Goal: Task Accomplishment & Management: Manage account settings

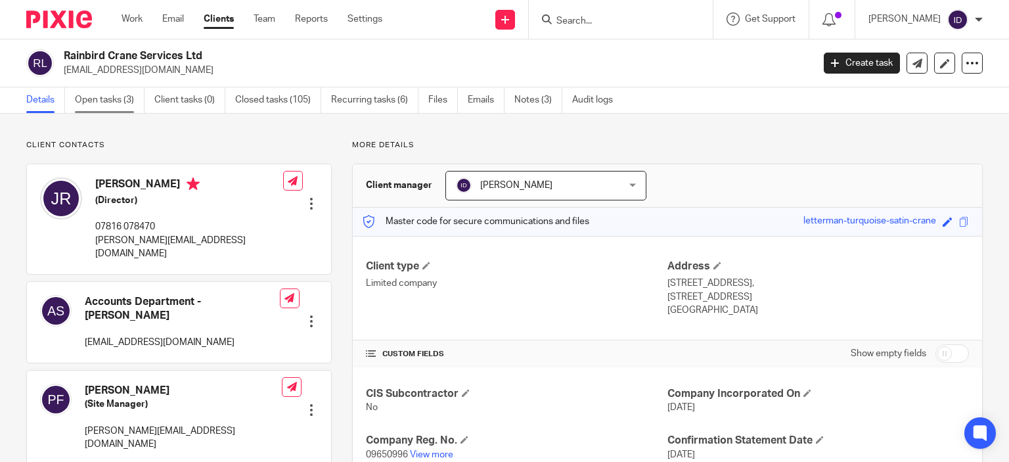
click at [127, 93] on link "Open tasks (3)" at bounding box center [110, 100] width 70 height 26
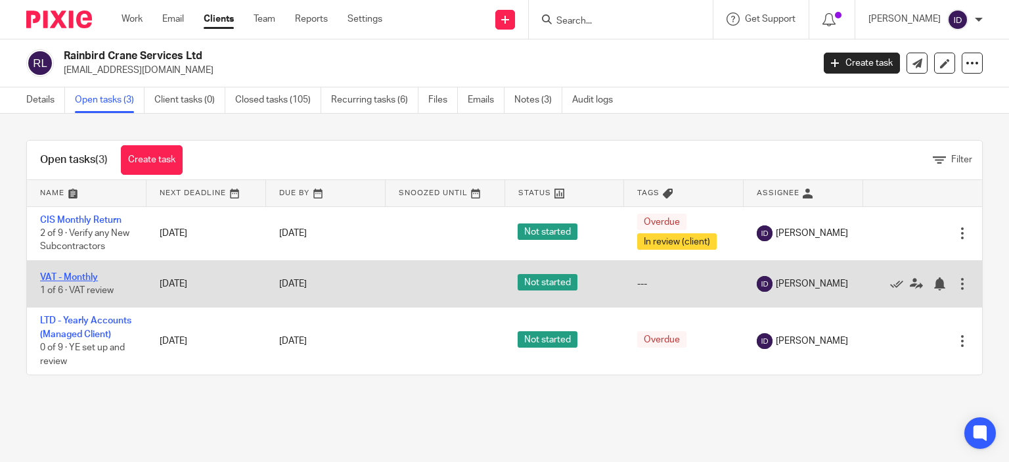
click at [72, 278] on link "VAT - Monthly" at bounding box center [69, 277] width 58 height 9
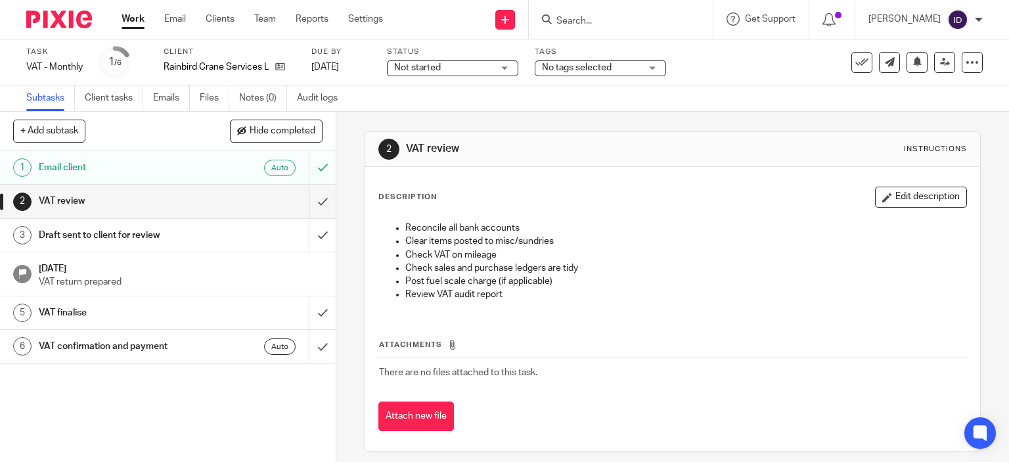
click at [624, 73] on span "No tags selected" at bounding box center [591, 68] width 99 height 14
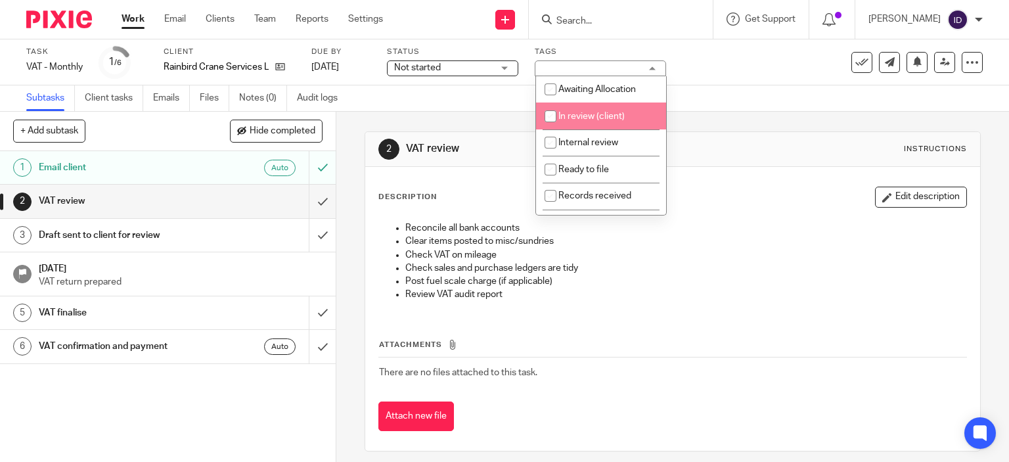
click at [554, 114] on input "checkbox" at bounding box center [550, 116] width 25 height 25
checkbox input "true"
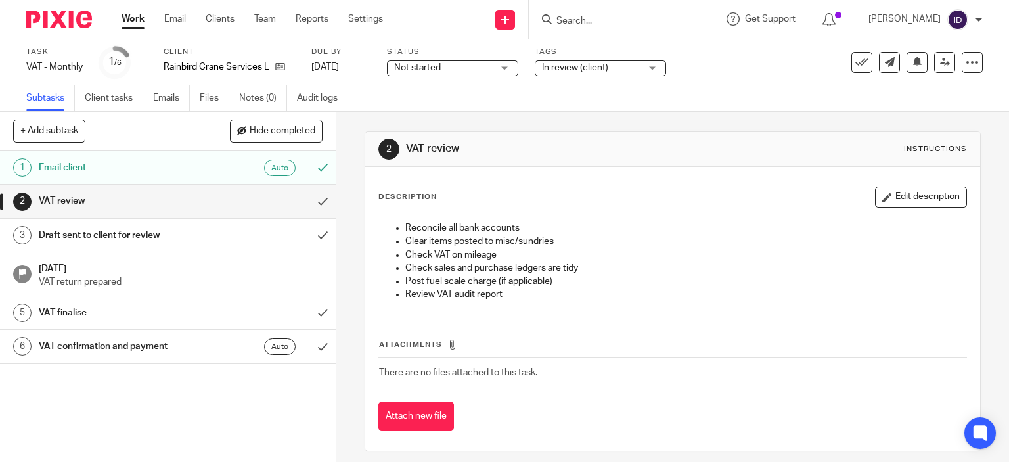
click at [726, 93] on div "Subtasks Client tasks Emails Files Notes (0) Audit logs" at bounding box center [504, 98] width 1009 height 26
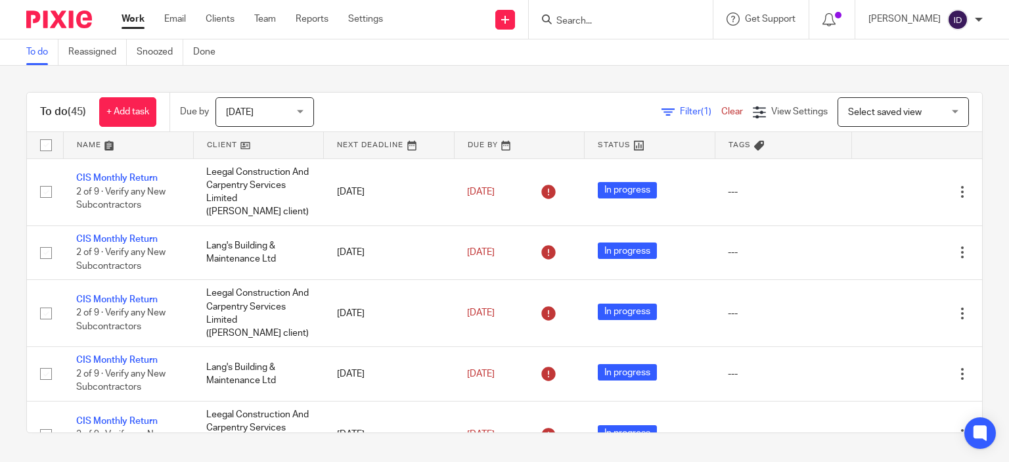
scroll to position [1419, 0]
click at [11, 296] on div "To do (45) + Add task Due by Today Today Today Tomorrow This week Next week Thi…" at bounding box center [504, 263] width 1009 height 394
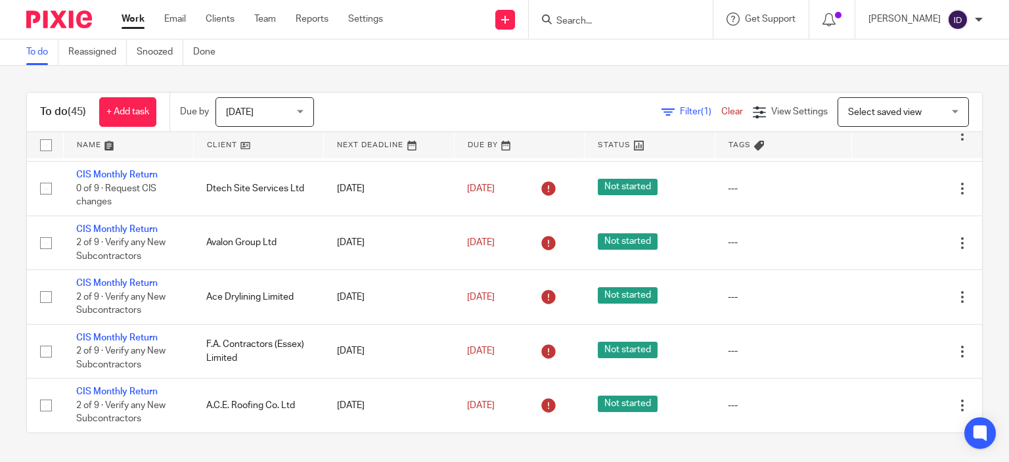
scroll to position [2345, 0]
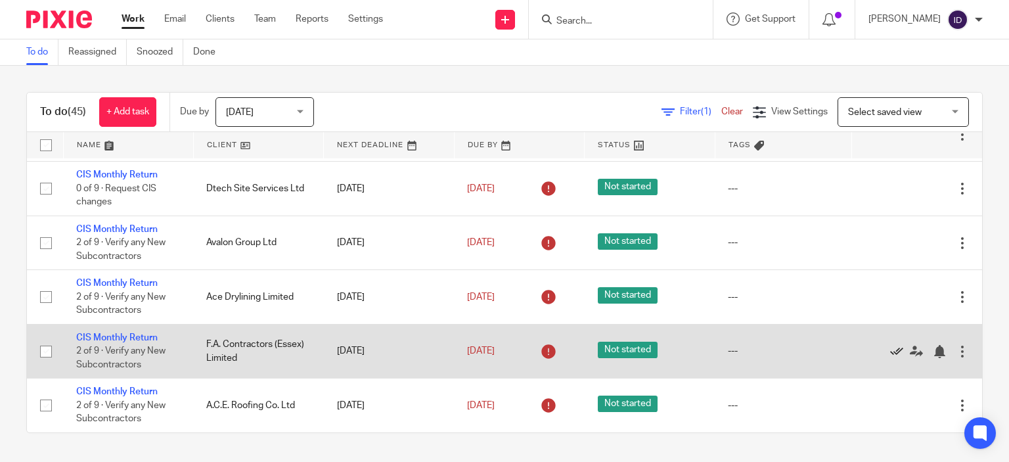
click at [890, 352] on icon at bounding box center [896, 351] width 13 height 13
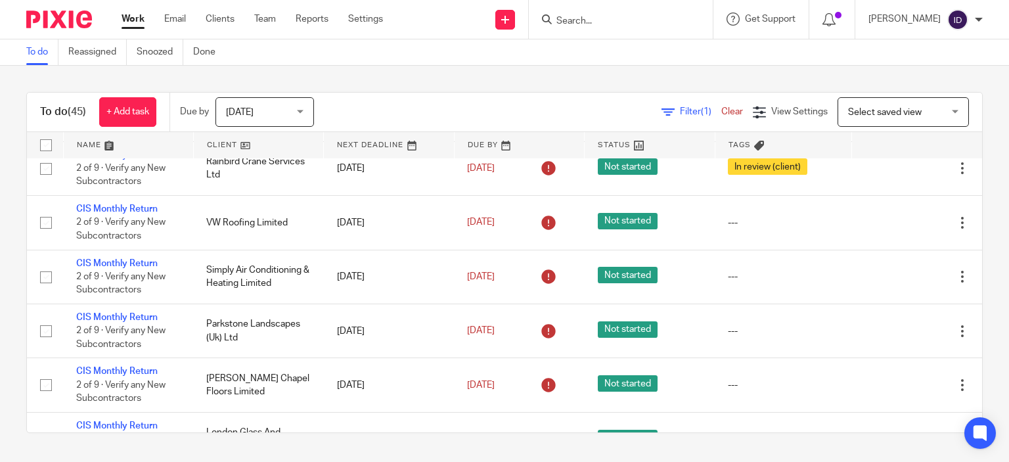
scroll to position [1502, 0]
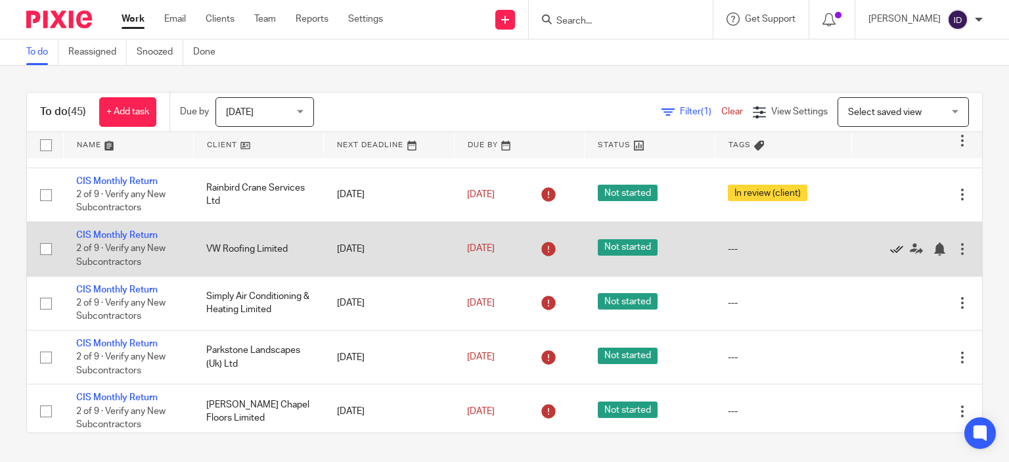
click at [890, 252] on icon at bounding box center [896, 248] width 13 height 13
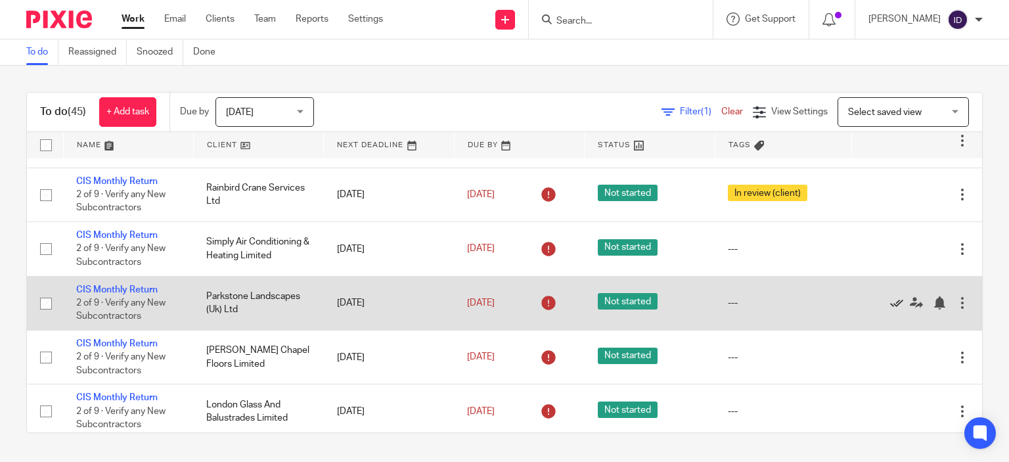
click at [890, 310] on icon at bounding box center [896, 302] width 13 height 13
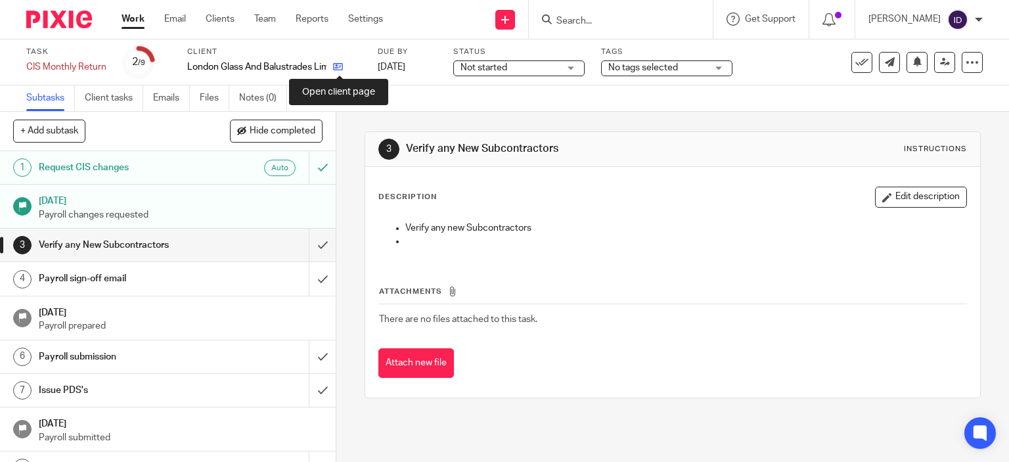
click at [342, 68] on icon at bounding box center [338, 67] width 10 height 10
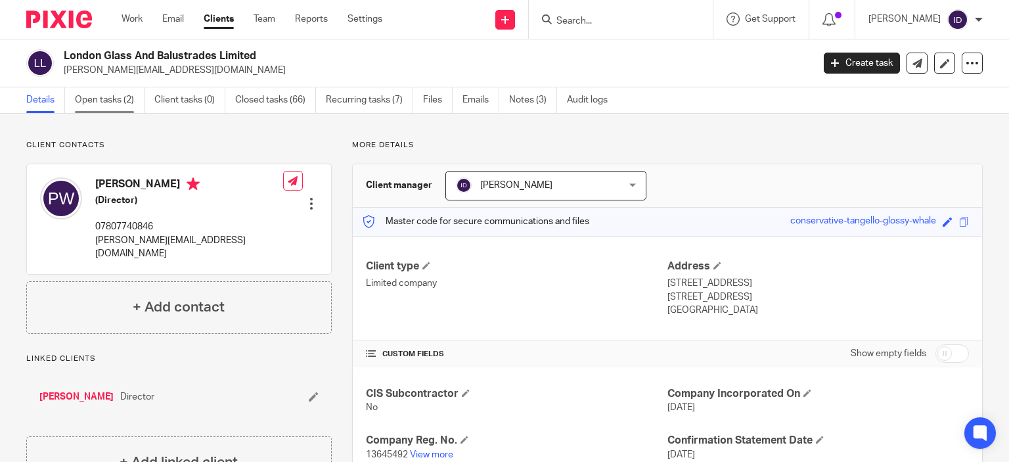
click at [110, 104] on link "Open tasks (2)" at bounding box center [110, 100] width 70 height 26
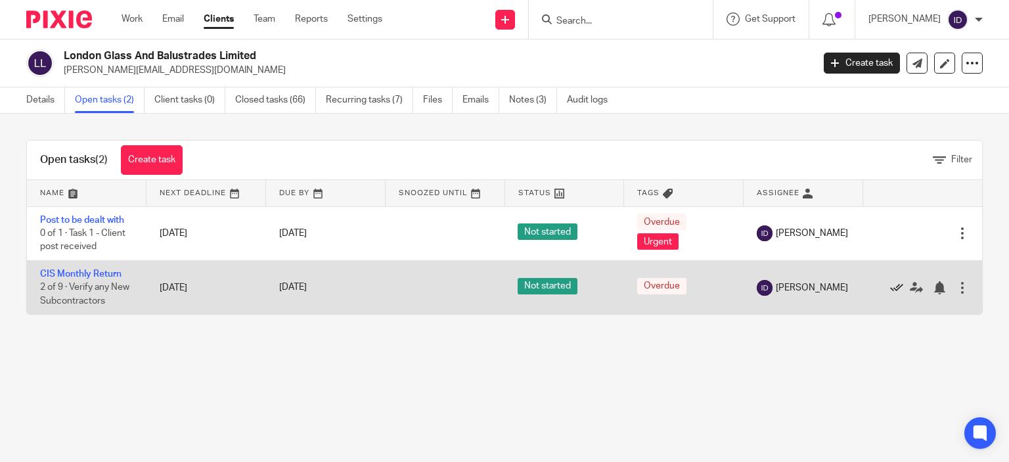
click at [890, 289] on icon at bounding box center [896, 287] width 13 height 13
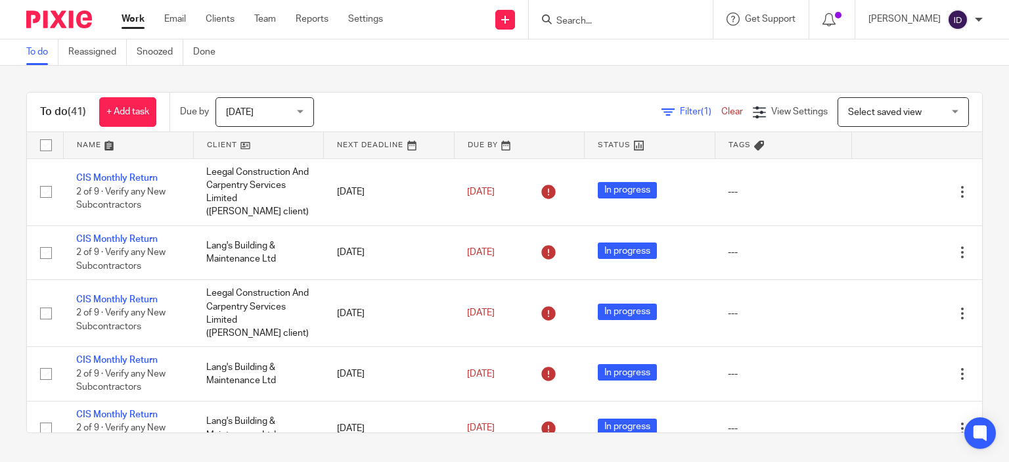
click at [12, 379] on div "To do (41) + Add task Due by Today Today Today Tomorrow This week Next week Thi…" at bounding box center [504, 263] width 1009 height 394
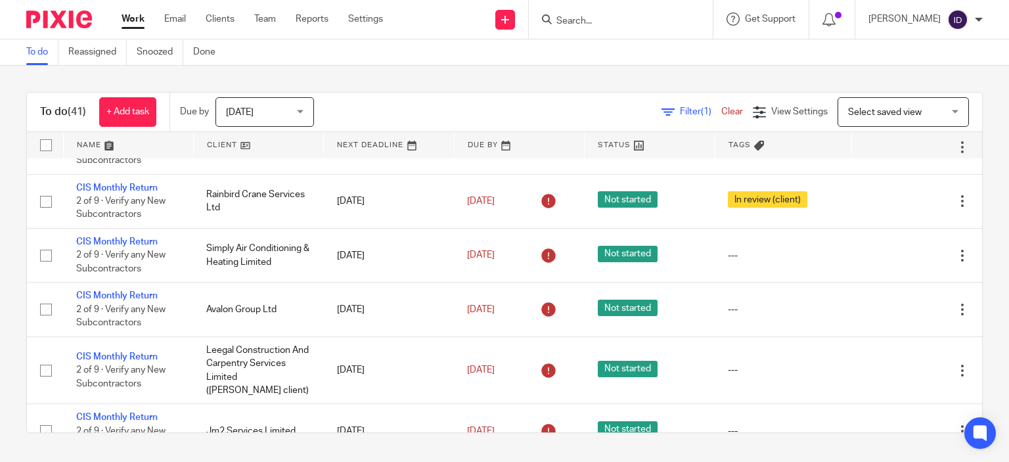
scroll to position [1630, 0]
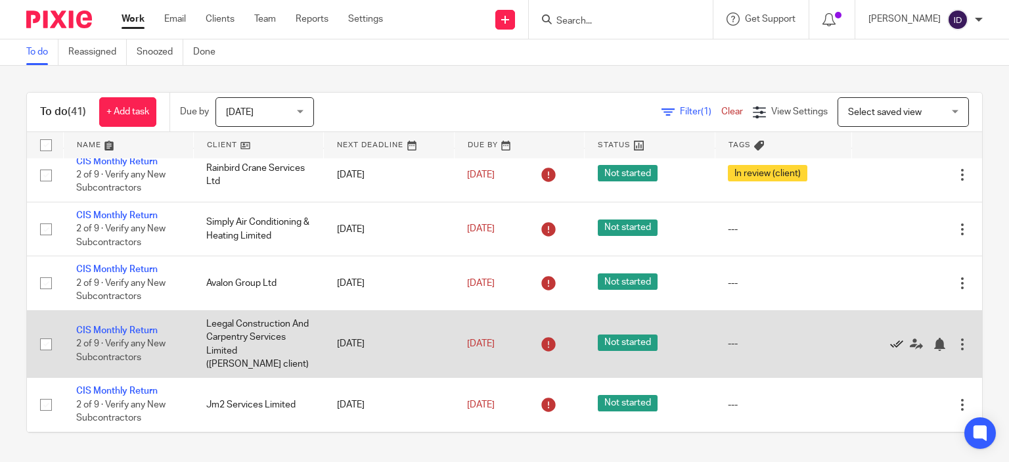
click at [890, 346] on icon at bounding box center [896, 344] width 13 height 13
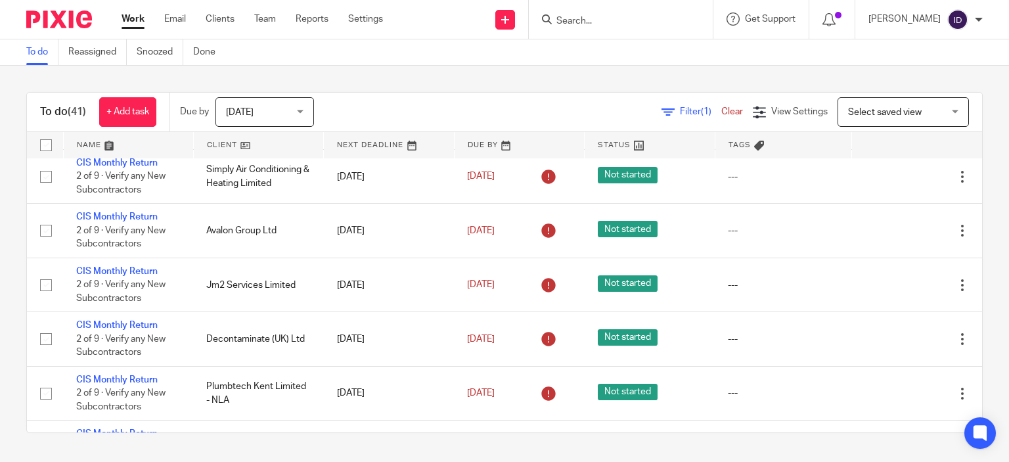
scroll to position [1709, 0]
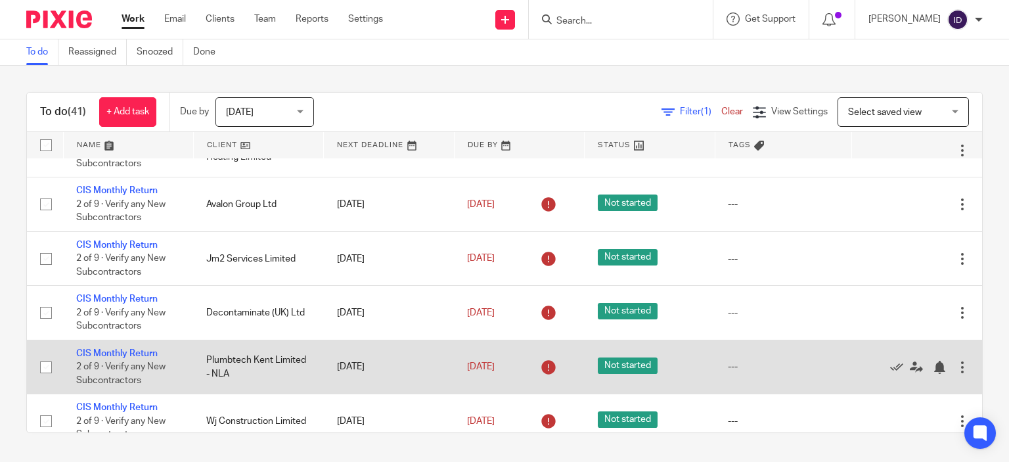
click at [956, 374] on div at bounding box center [962, 367] width 13 height 13
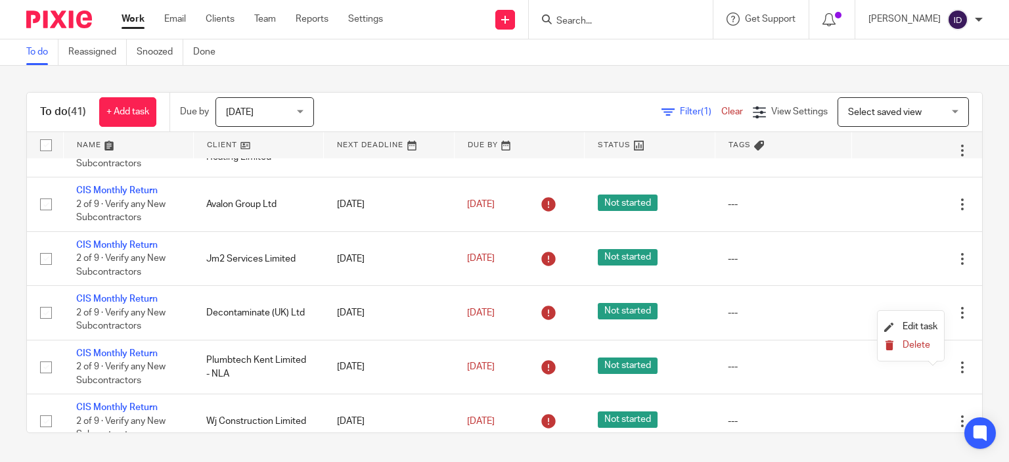
click at [908, 344] on span "Delete" at bounding box center [917, 344] width 28 height 9
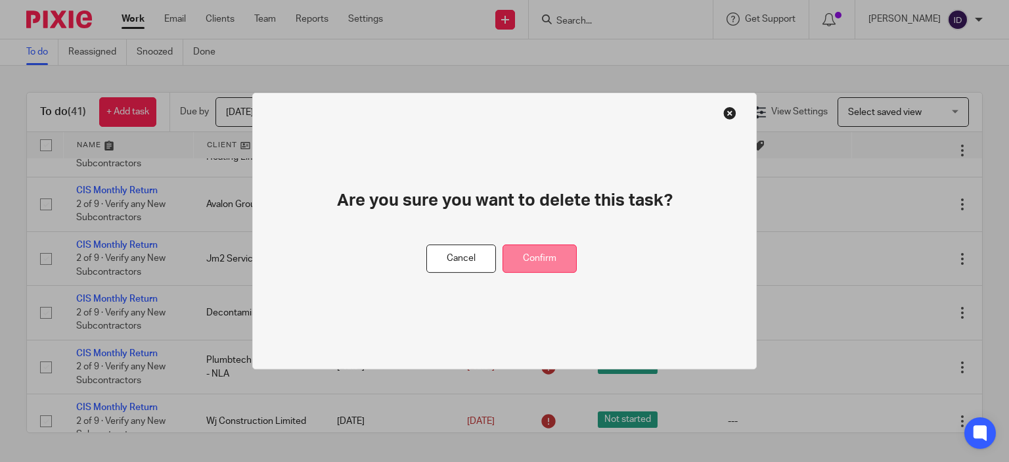
click at [567, 263] on button "Confirm" at bounding box center [540, 258] width 74 height 28
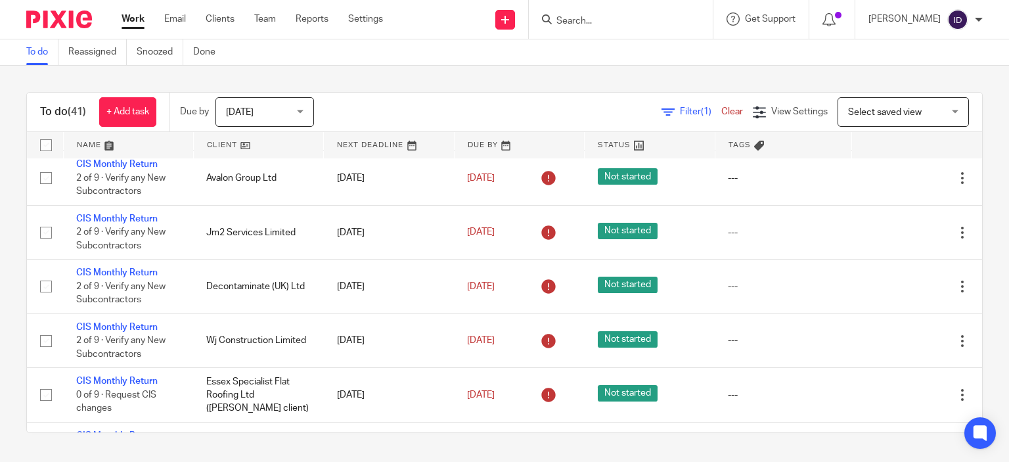
scroll to position [1761, 0]
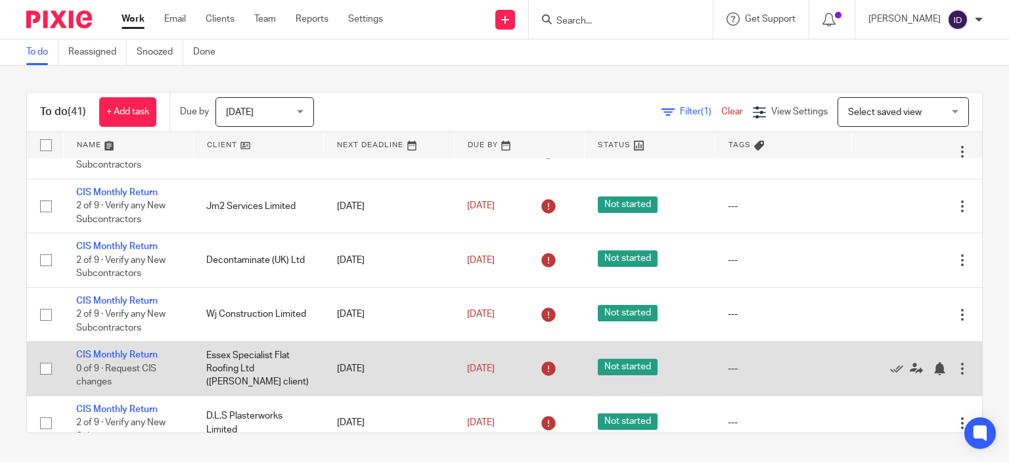
click at [956, 375] on div at bounding box center [962, 368] width 13 height 13
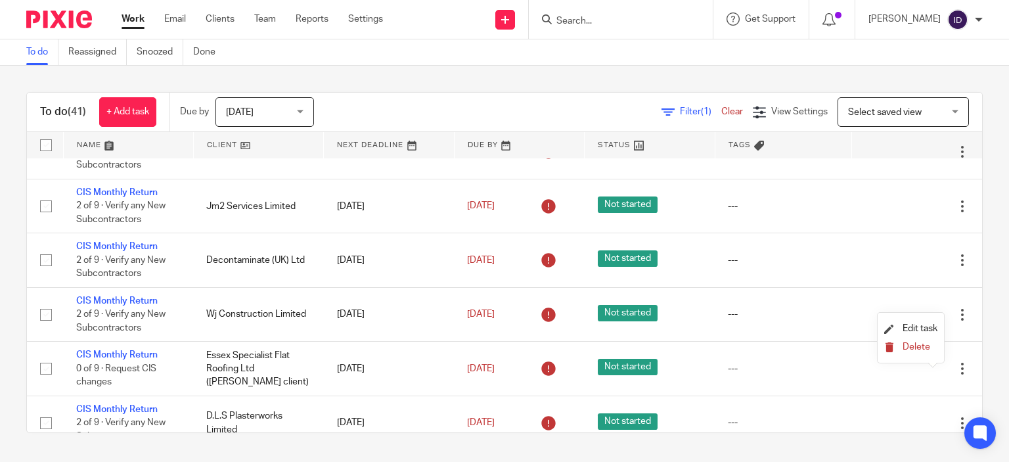
click at [920, 348] on span "Delete" at bounding box center [917, 346] width 28 height 9
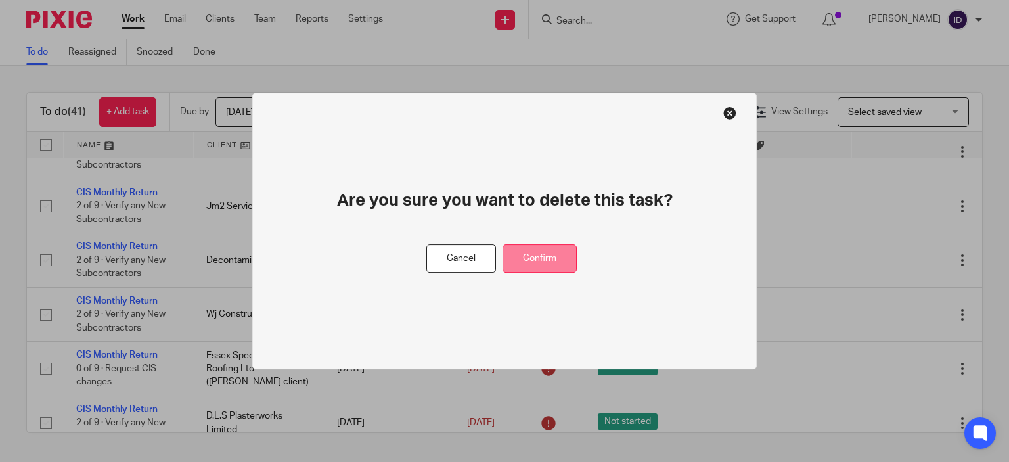
click at [547, 257] on button "Confirm" at bounding box center [540, 258] width 74 height 28
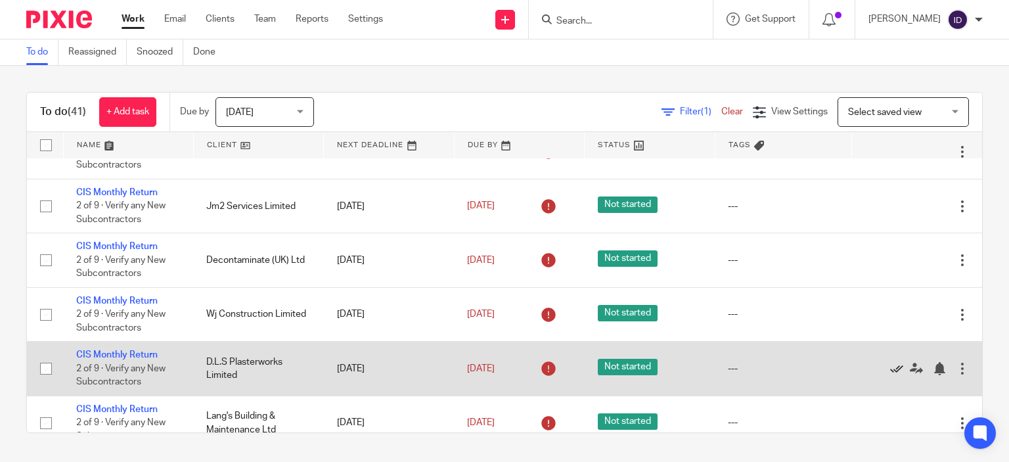
click at [890, 375] on icon at bounding box center [896, 368] width 13 height 13
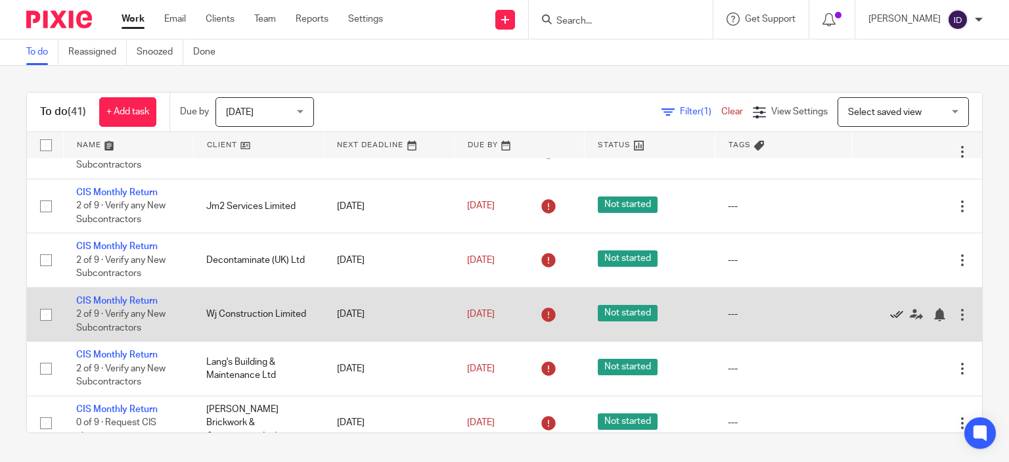
click at [890, 320] on icon at bounding box center [896, 314] width 13 height 13
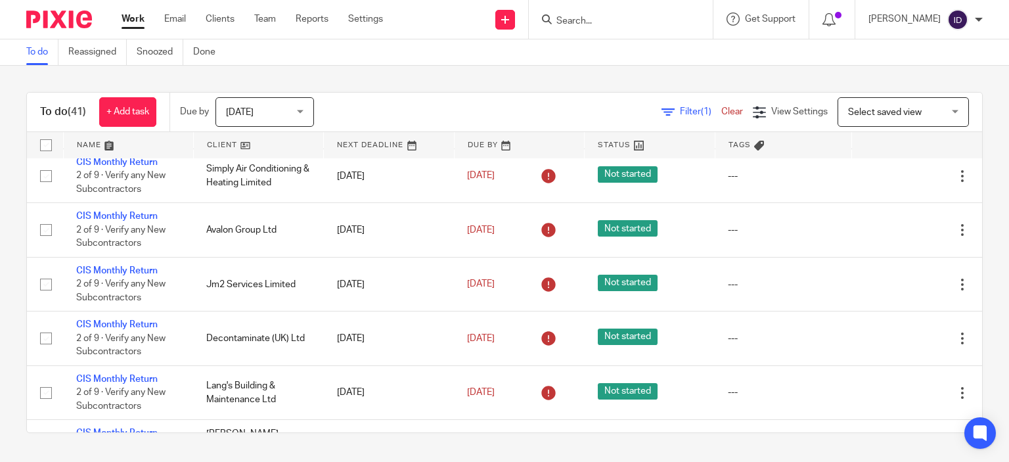
scroll to position [1657, 0]
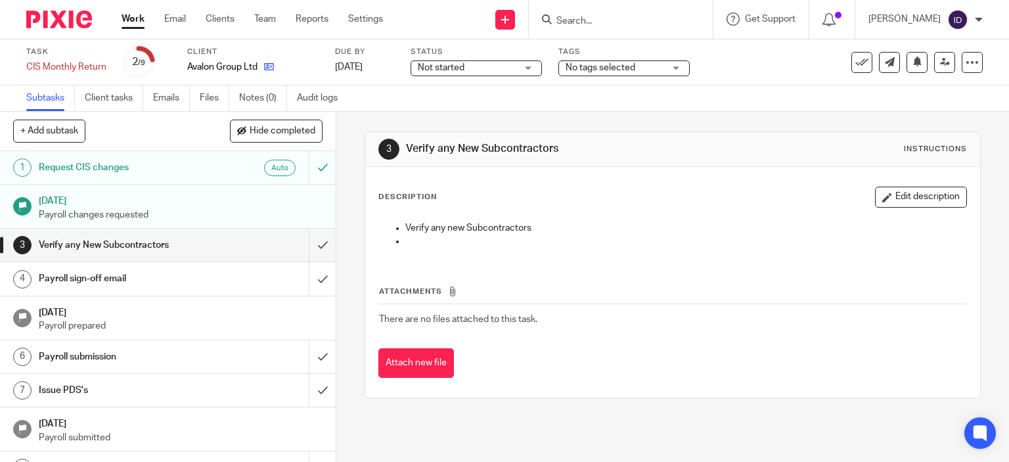
click at [271, 73] on link at bounding box center [266, 66] width 16 height 13
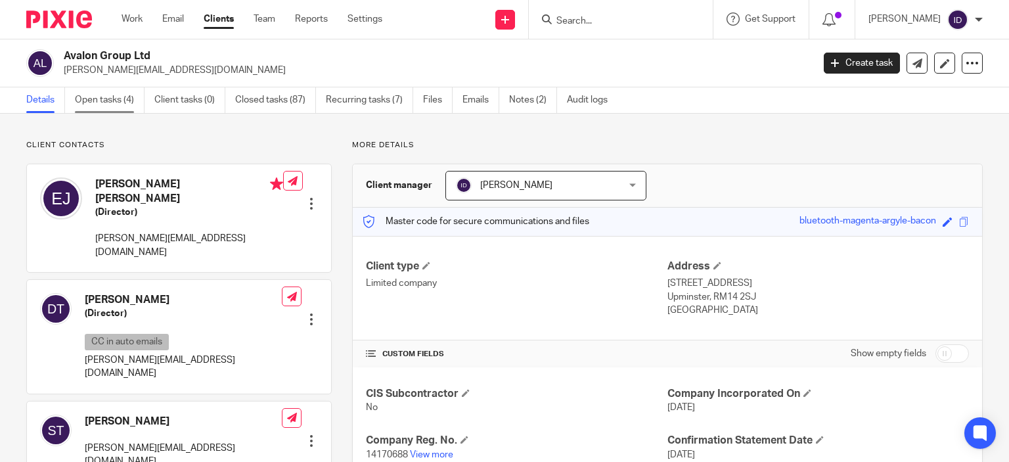
click at [118, 99] on link "Open tasks (4)" at bounding box center [110, 100] width 70 height 26
